Goal: Information Seeking & Learning: Learn about a topic

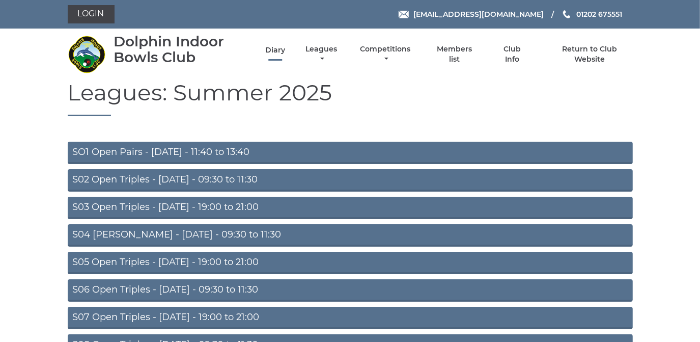
click at [276, 46] on link "Diary" at bounding box center [275, 50] width 20 height 10
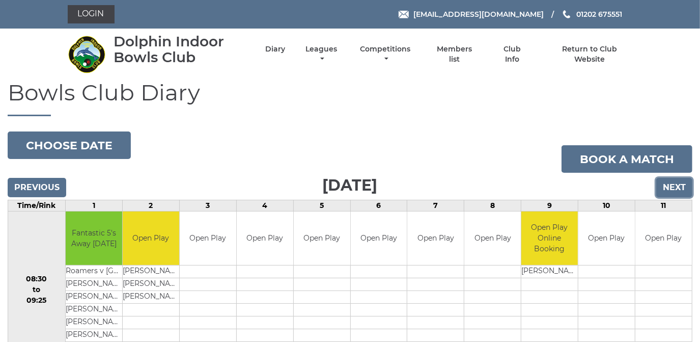
click at [673, 184] on input "Next" at bounding box center [674, 187] width 36 height 19
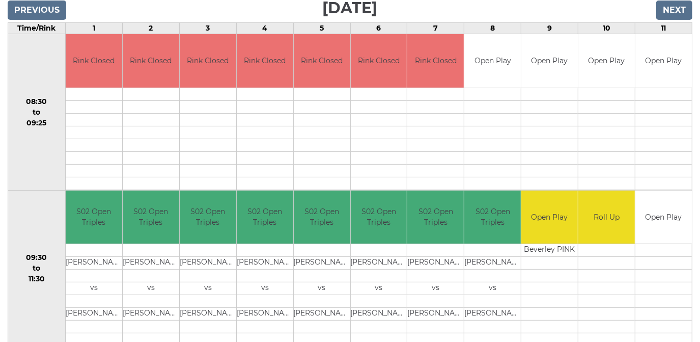
scroll to position [101, 0]
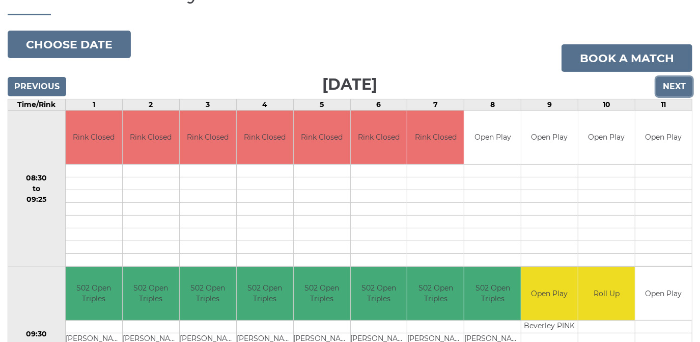
click at [671, 85] on input "Next" at bounding box center [674, 86] width 36 height 19
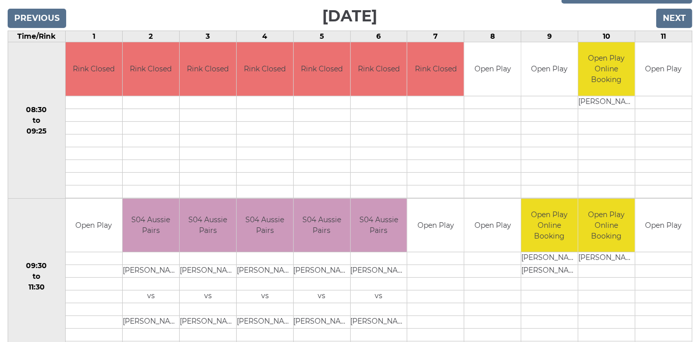
scroll to position [139, 0]
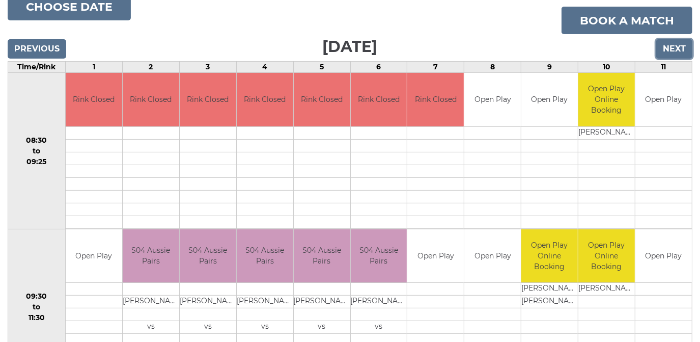
click at [669, 47] on input "Next" at bounding box center [674, 48] width 36 height 19
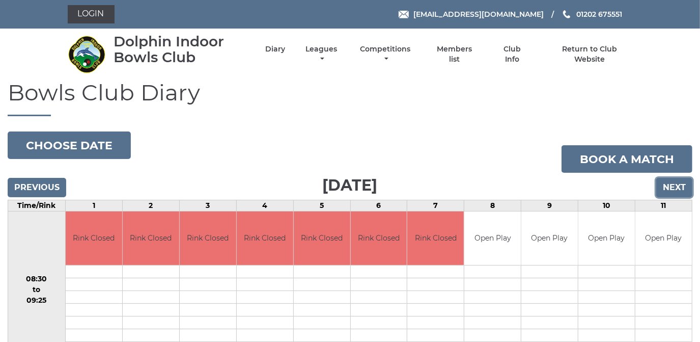
click at [673, 183] on input "Next" at bounding box center [674, 187] width 36 height 19
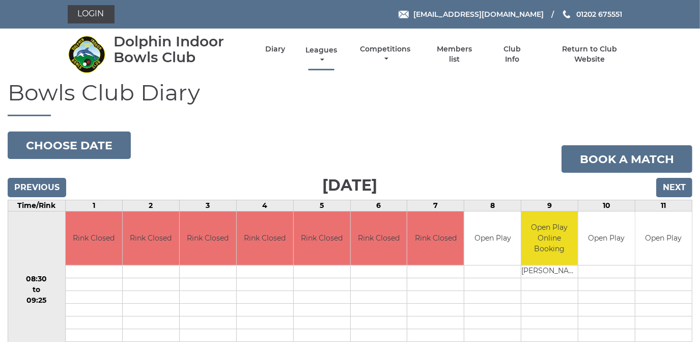
click at [321, 52] on link "Leagues" at bounding box center [321, 55] width 37 height 20
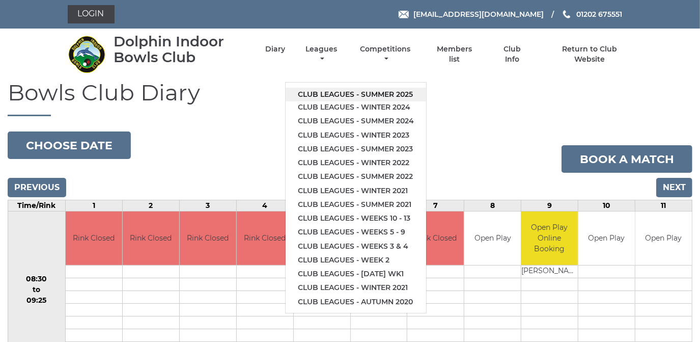
click at [334, 90] on link "Club leagues - Summer 2025" at bounding box center [356, 95] width 141 height 14
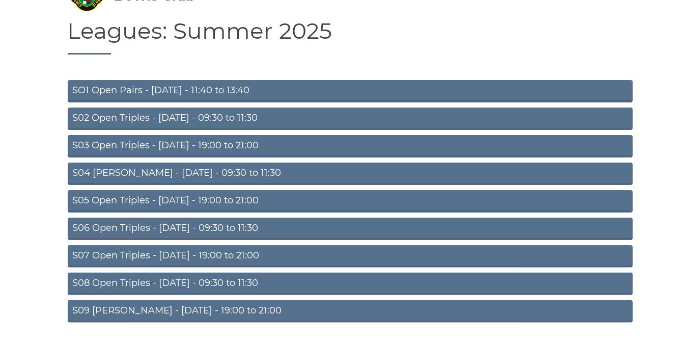
scroll to position [89, 0]
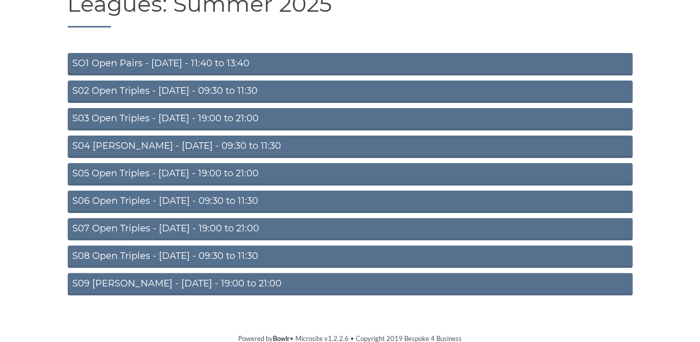
click at [238, 167] on link "S05 Open Triples - Wednesday - 19:00 to 21:00" at bounding box center [350, 174] width 565 height 22
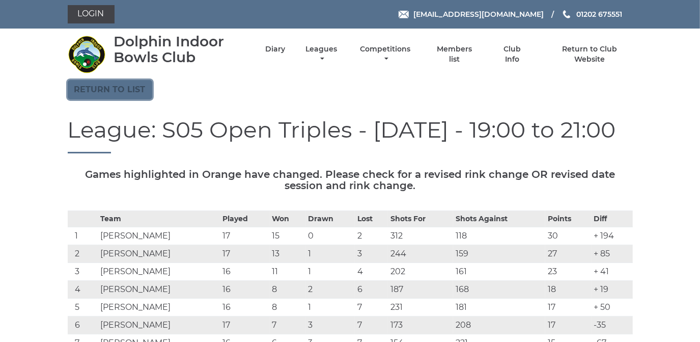
click at [111, 90] on link "Return to list" at bounding box center [110, 89] width 85 height 19
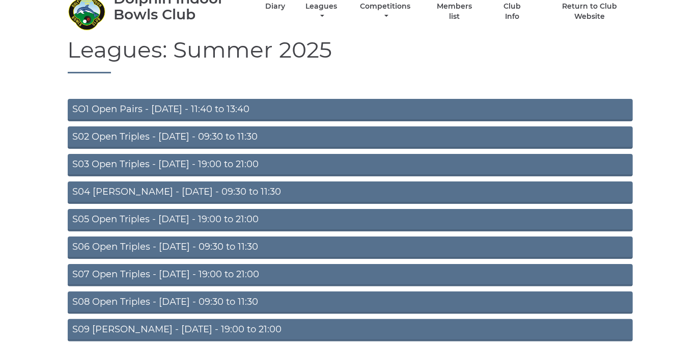
scroll to position [89, 0]
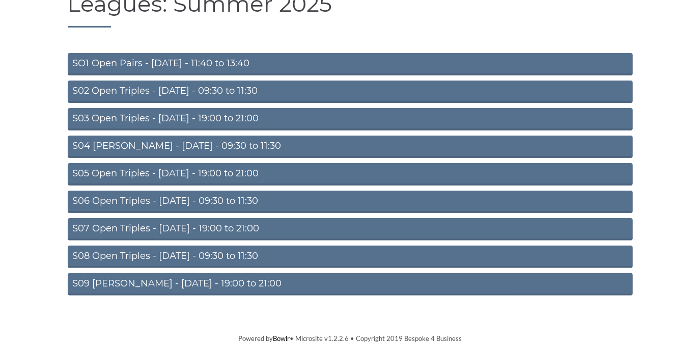
click at [182, 276] on link "S09 Aussie Pairs - Friday - 19:00 to 21:00" at bounding box center [350, 284] width 565 height 22
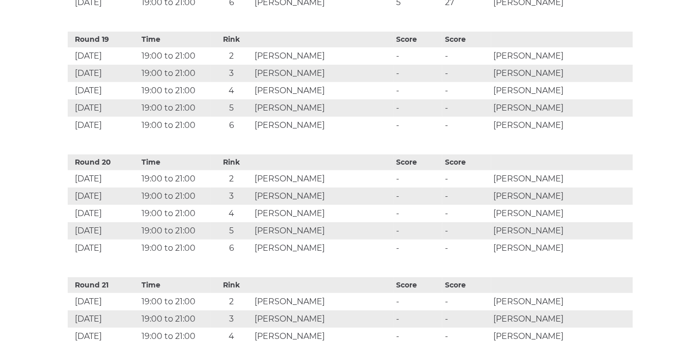
scroll to position [2685, 0]
